Goal: Navigation & Orientation: Find specific page/section

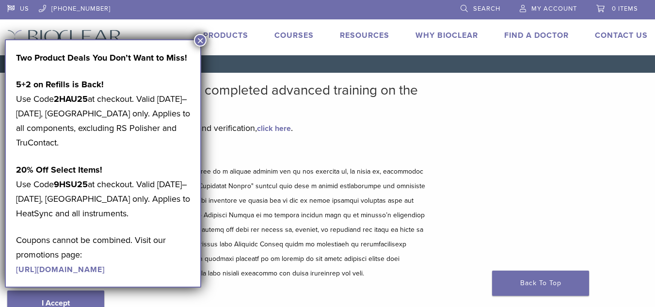
click at [196, 41] on button "×" at bounding box center [200, 40] width 13 height 13
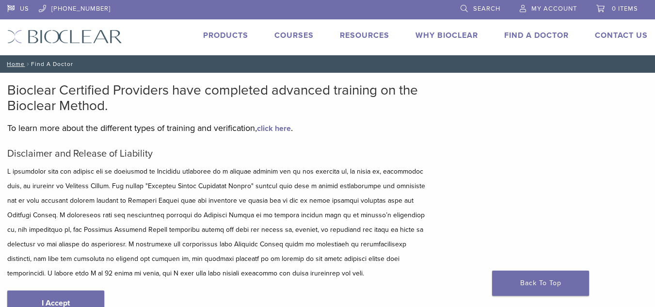
click at [545, 34] on link "Find A Doctor" at bounding box center [536, 36] width 64 height 10
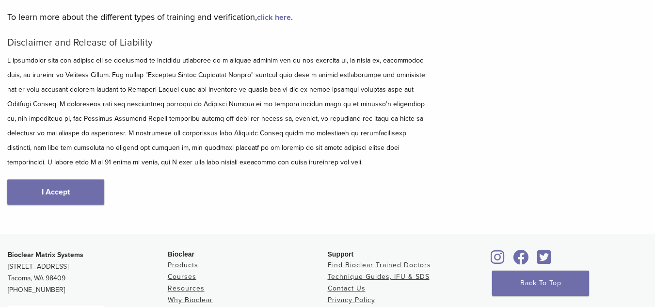
scroll to position [105, 0]
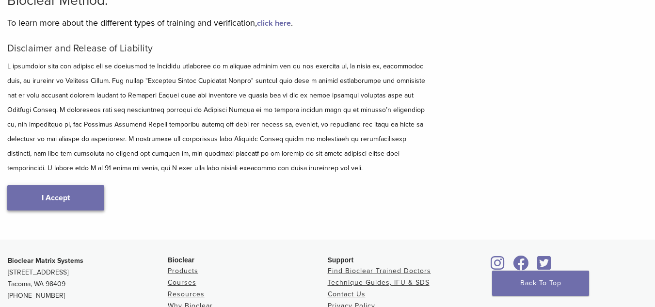
click at [44, 196] on link "I Accept" at bounding box center [55, 197] width 97 height 25
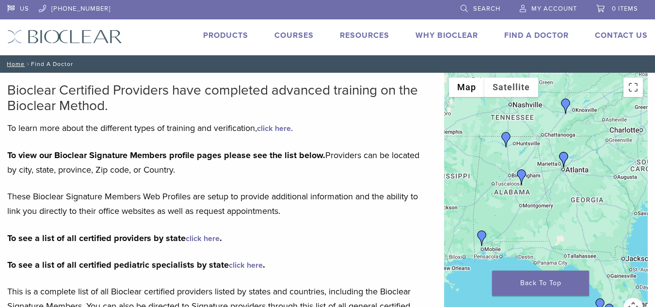
click at [521, 176] on img "Dr. Christopher Salmon" at bounding box center [522, 177] width 16 height 16
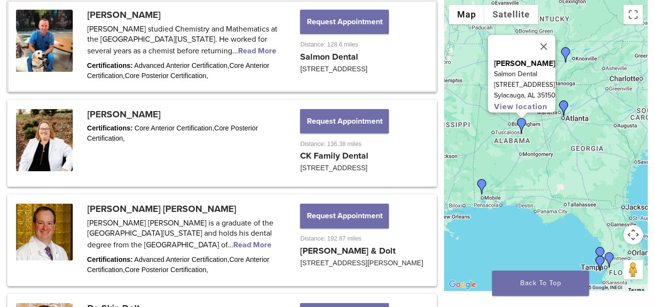
scroll to position [533, 0]
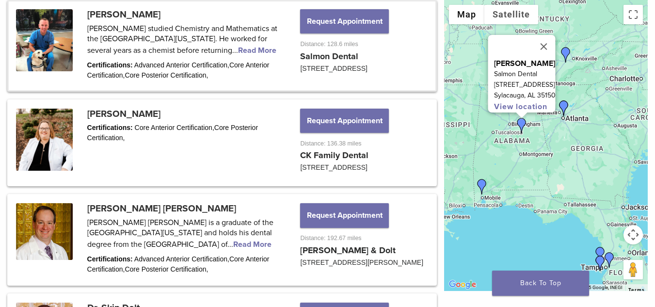
click at [216, 48] on link at bounding box center [222, 45] width 427 height 88
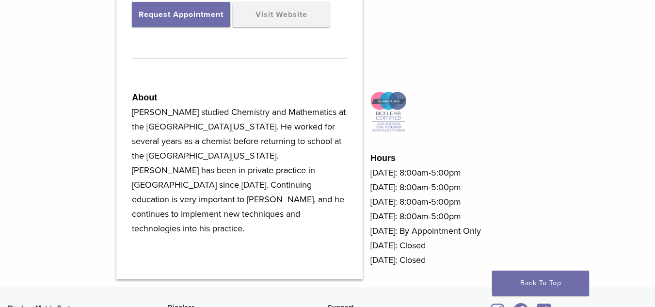
scroll to position [419, 0]
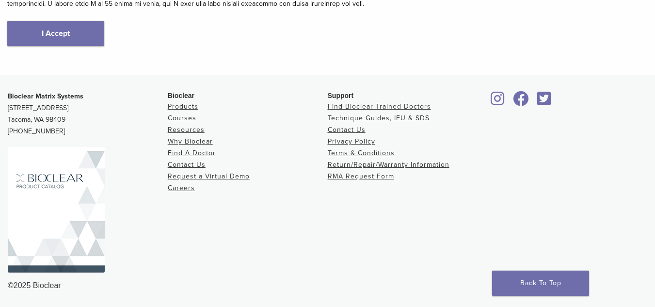
scroll to position [270, 0]
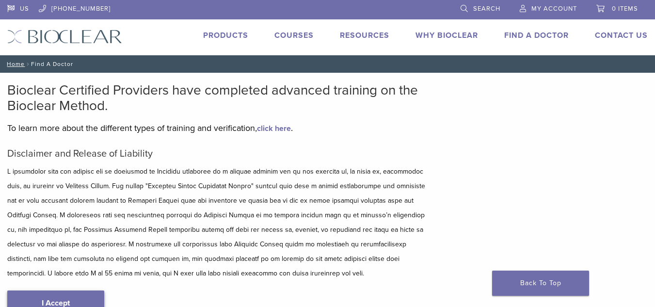
click at [54, 299] on link "I Accept" at bounding box center [55, 302] width 97 height 25
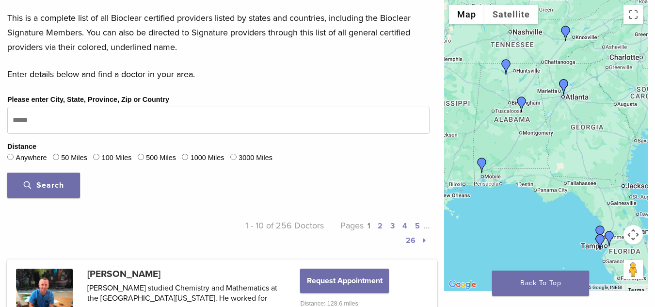
scroll to position [276, 0]
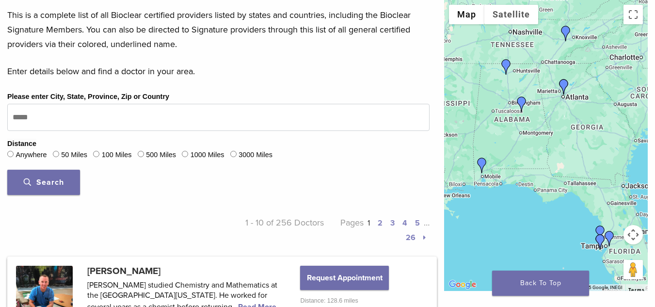
click at [482, 168] on img "Dr. Chelsea Killingsworth" at bounding box center [482, 166] width 16 height 16
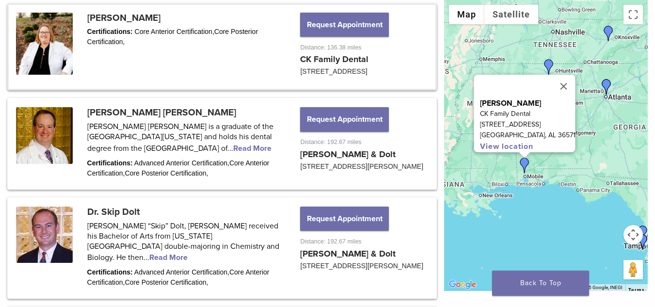
scroll to position [632, 0]
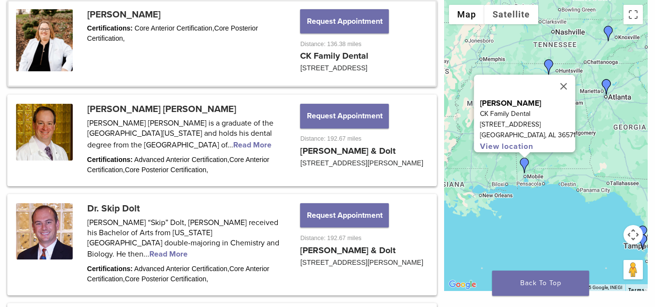
click at [482, 168] on div "To navigate, press the arrow keys. Dr. Chelsea Killingsworth CK Family Dental 3…" at bounding box center [546, 145] width 204 height 291
click at [561, 80] on button "Close" at bounding box center [563, 86] width 23 height 23
